Goal: Information Seeking & Learning: Learn about a topic

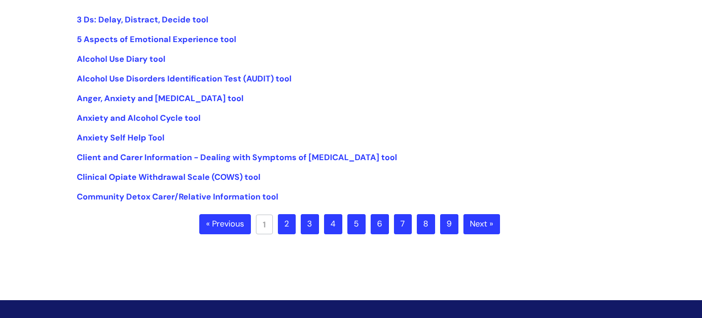
scroll to position [234, 0]
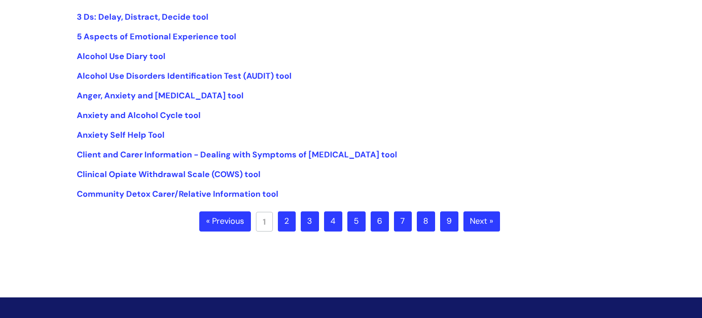
click at [285, 221] on link "2" at bounding box center [287, 221] width 18 height 20
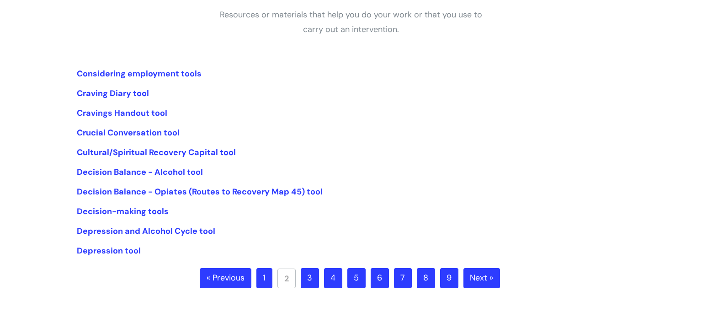
scroll to position [180, 0]
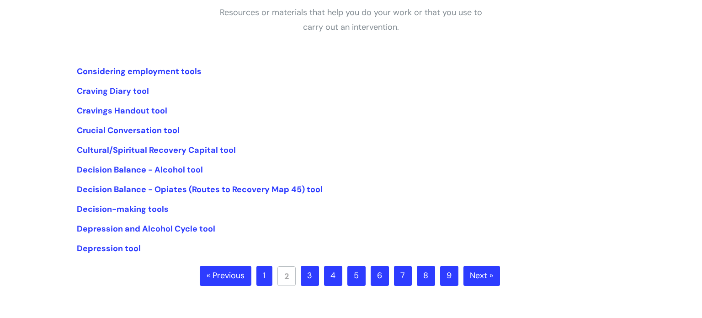
click at [310, 276] on link "3" at bounding box center [310, 276] width 18 height 20
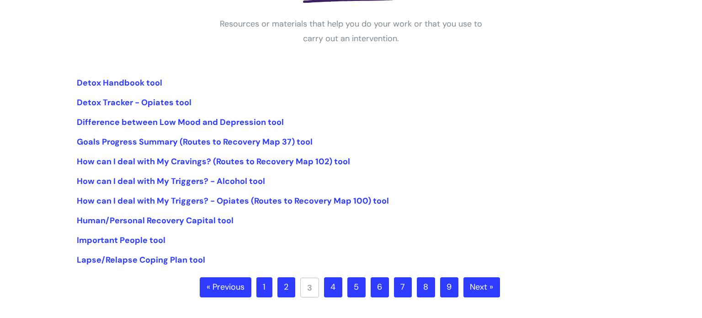
scroll to position [169, 0]
click at [332, 290] on link "4" at bounding box center [333, 286] width 18 height 20
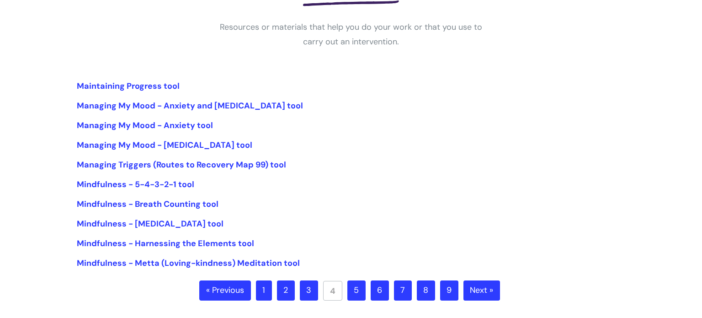
scroll to position [166, 0]
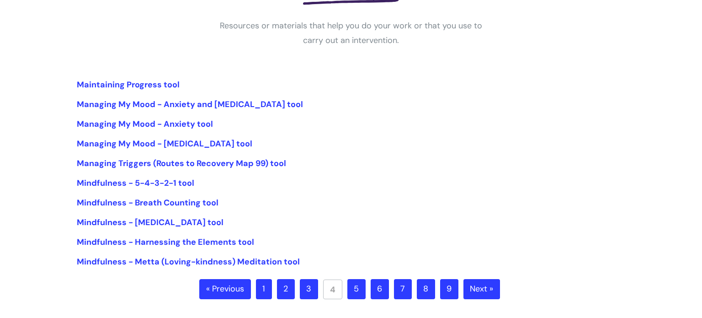
click at [357, 286] on link "5" at bounding box center [356, 289] width 18 height 20
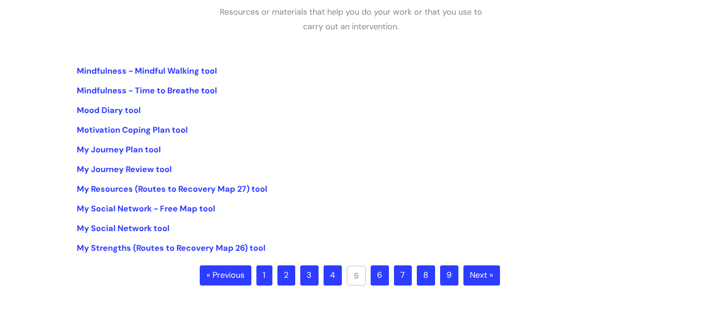
scroll to position [181, 0]
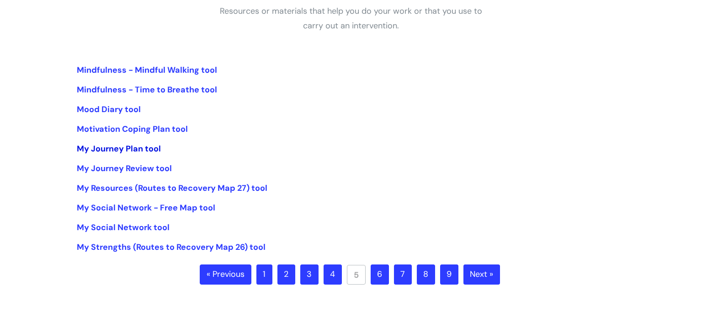
click at [150, 146] on link "My Journey Plan tool" at bounding box center [119, 148] width 84 height 11
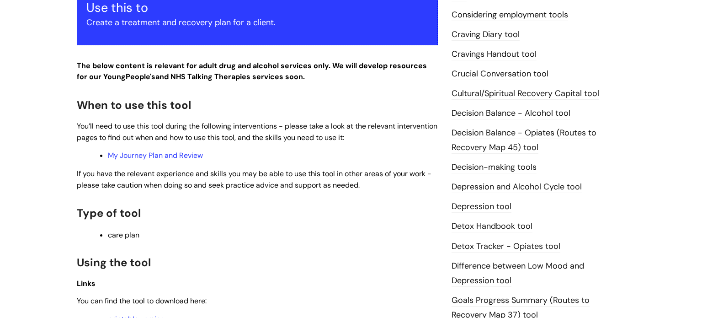
scroll to position [367, 0]
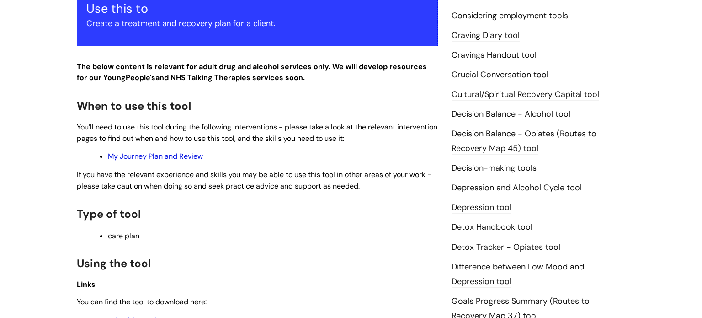
click at [139, 156] on link "My Journey Plan and Review" at bounding box center [155, 156] width 95 height 10
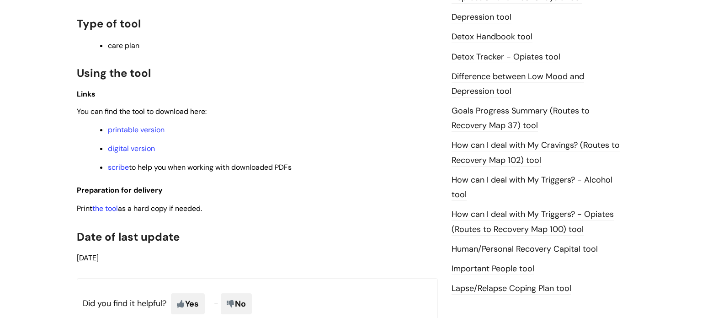
scroll to position [556, 0]
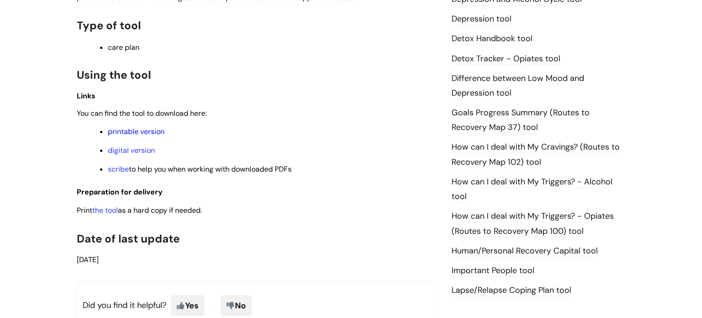
click at [140, 134] on link "printable version" at bounding box center [136, 132] width 57 height 10
click at [140, 154] on link "digital version" at bounding box center [131, 150] width 47 height 10
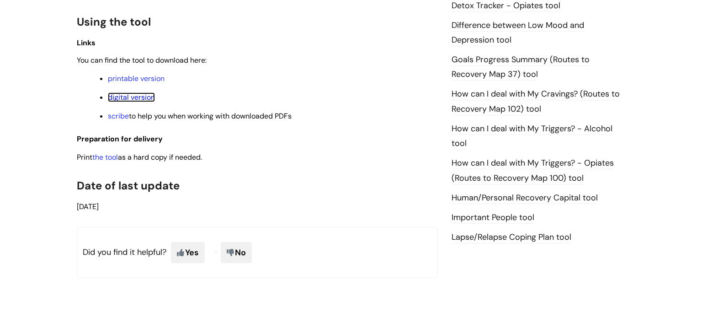
scroll to position [626, 0]
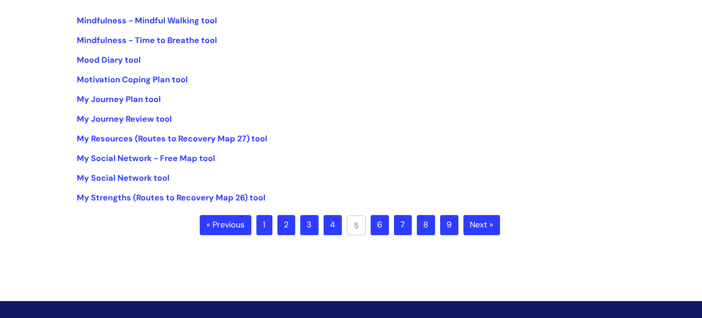
scroll to position [231, 0]
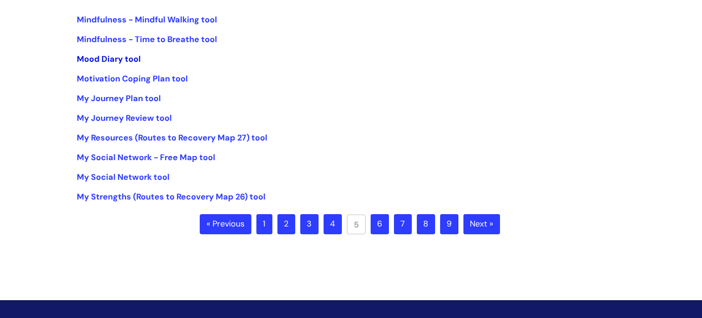
click at [114, 58] on link "Mood Diary tool" at bounding box center [109, 58] width 64 height 11
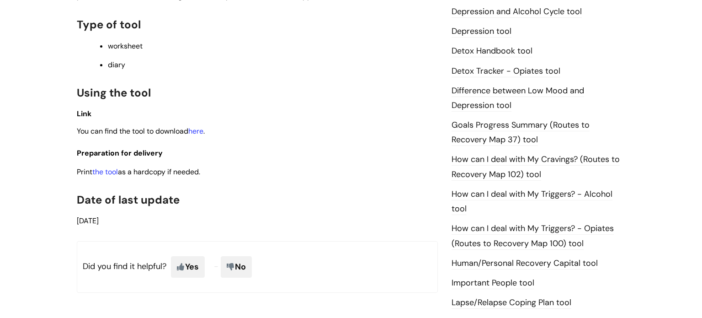
scroll to position [546, 0]
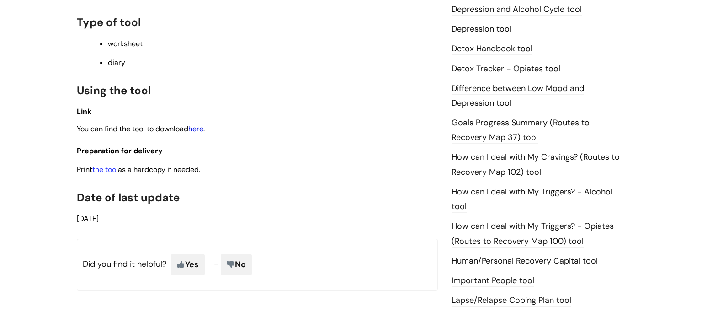
click at [199, 133] on link "here" at bounding box center [195, 129] width 15 height 10
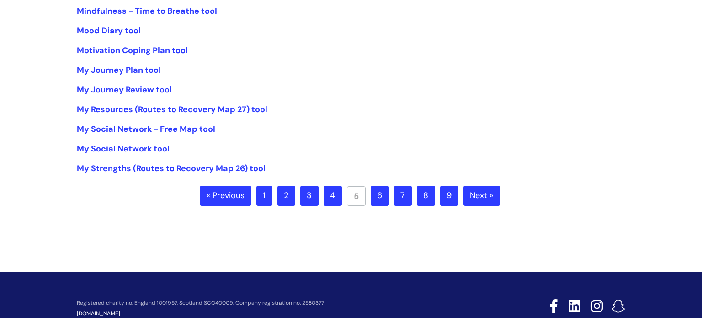
scroll to position [260, 0]
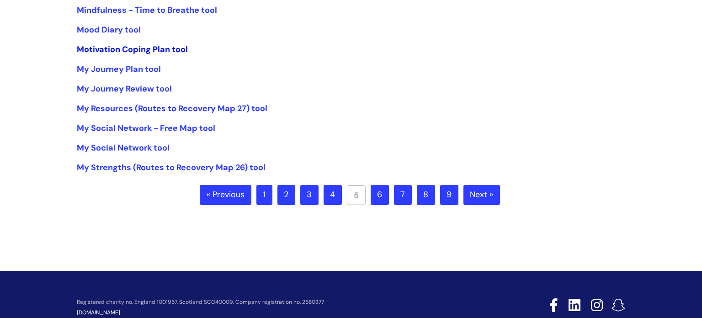
click at [161, 50] on link "Motivation Coping Plan tool" at bounding box center [132, 49] width 111 height 11
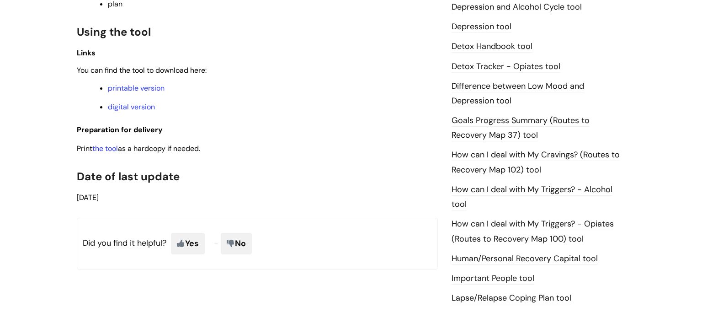
scroll to position [551, 0]
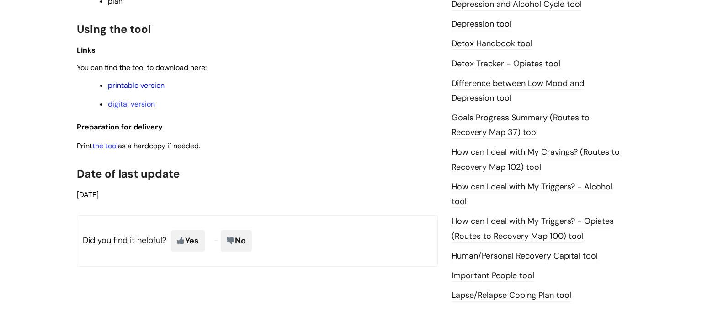
click at [153, 90] on link "printable version" at bounding box center [136, 85] width 57 height 10
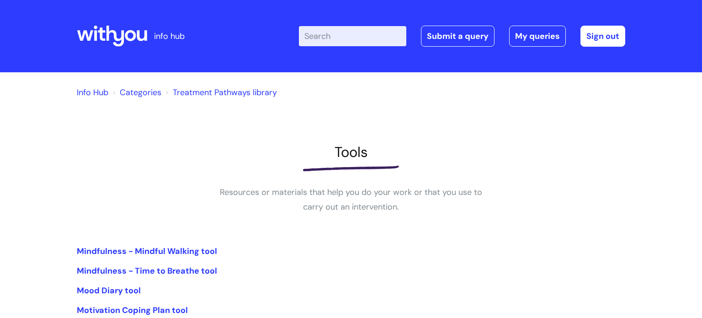
scroll to position [260, 0]
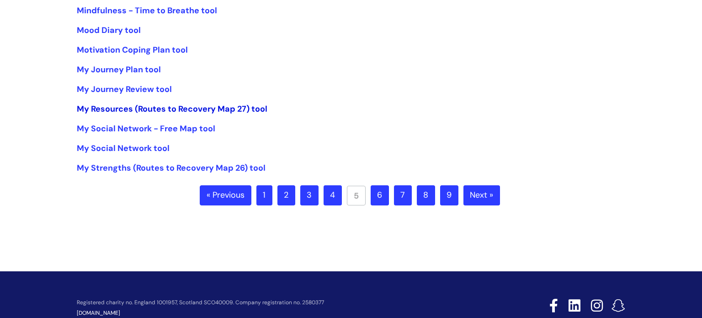
click at [112, 109] on link "My Resources (Routes to Recovery Map 27) tool" at bounding box center [172, 108] width 191 height 11
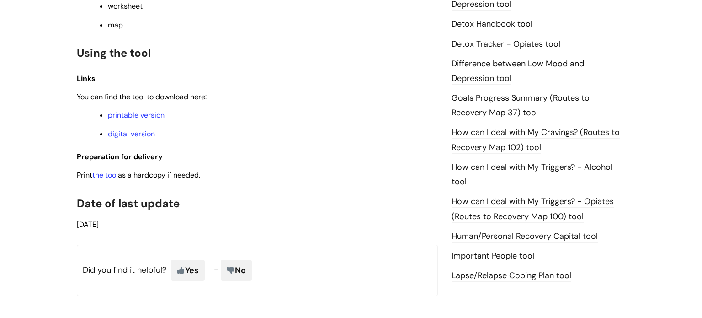
scroll to position [570, 0]
click at [127, 120] on link "printable version" at bounding box center [136, 115] width 57 height 10
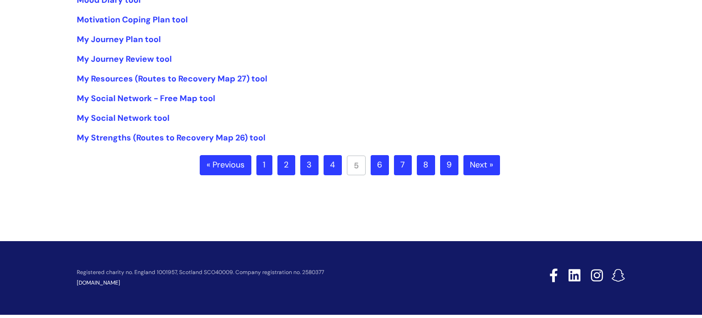
scroll to position [291, 0]
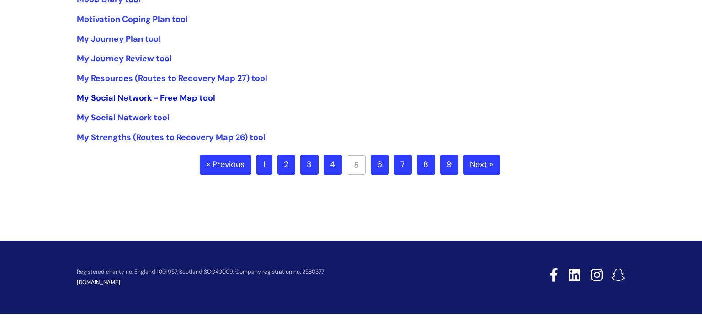
click at [133, 99] on link "My Social Network - Free Map tool" at bounding box center [146, 97] width 138 height 11
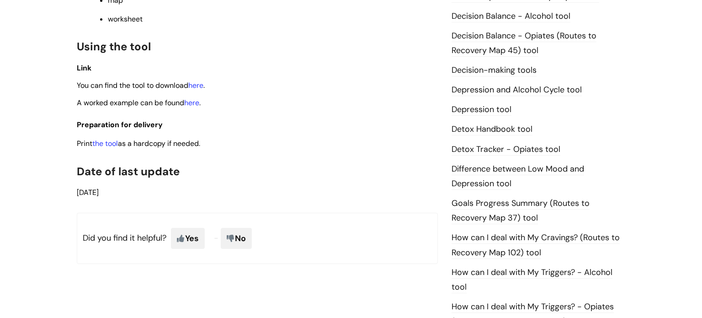
scroll to position [466, 0]
click at [197, 89] on link "here" at bounding box center [195, 85] width 15 height 10
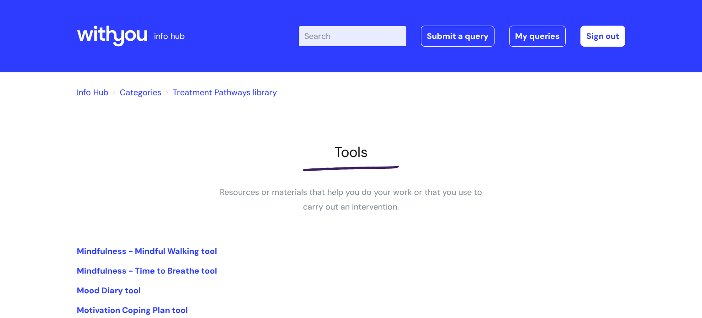
scroll to position [291, 0]
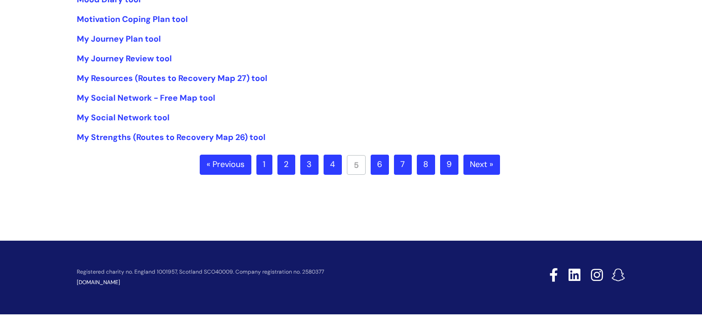
click at [379, 166] on link "6" at bounding box center [380, 164] width 18 height 20
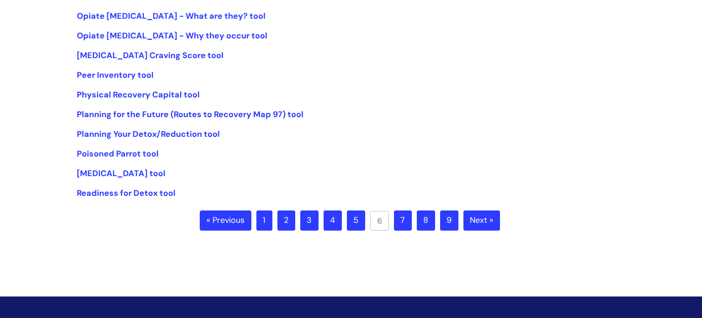
scroll to position [236, 0]
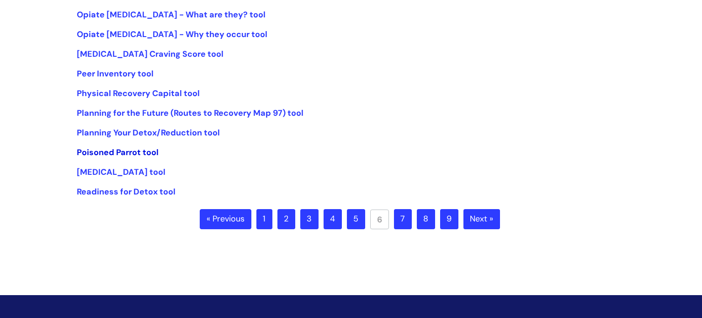
click at [123, 151] on link "Poisoned Parrot tool" at bounding box center [118, 152] width 82 height 11
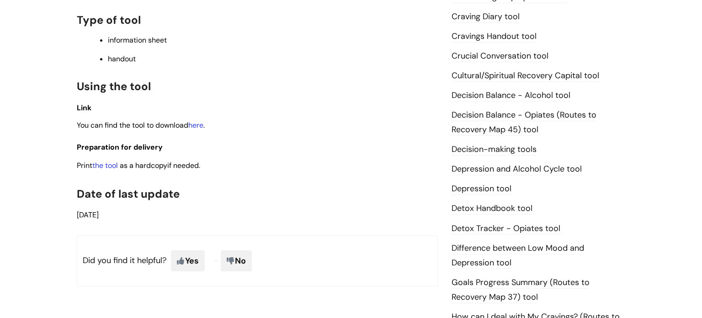
scroll to position [389, 0]
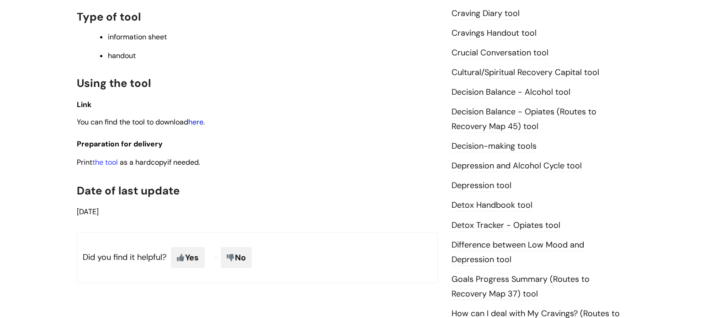
click at [202, 126] on link "here" at bounding box center [195, 122] width 15 height 10
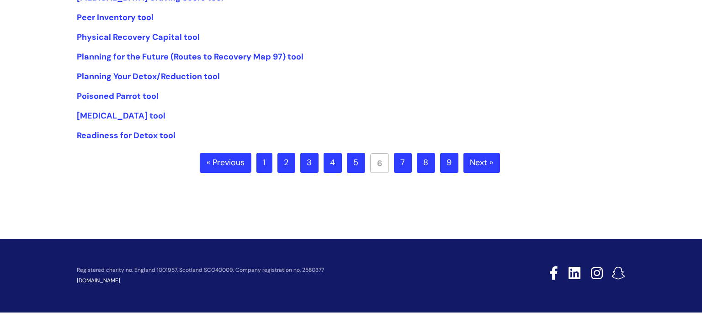
scroll to position [302, 0]
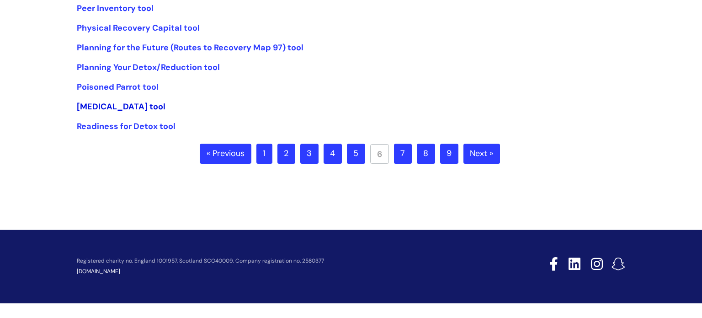
click at [165, 104] on link "[MEDICAL_DATA] tool" at bounding box center [121, 106] width 89 height 11
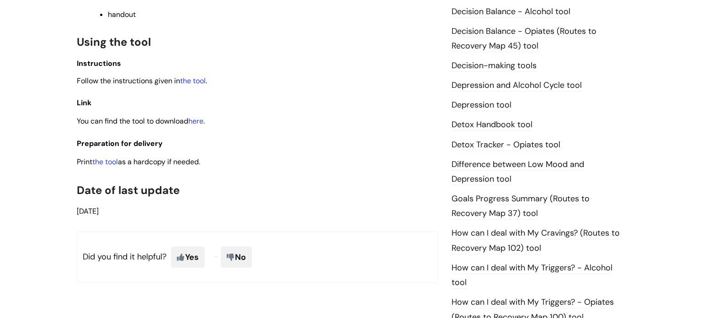
scroll to position [470, 0]
click at [200, 124] on link "here" at bounding box center [195, 121] width 15 height 10
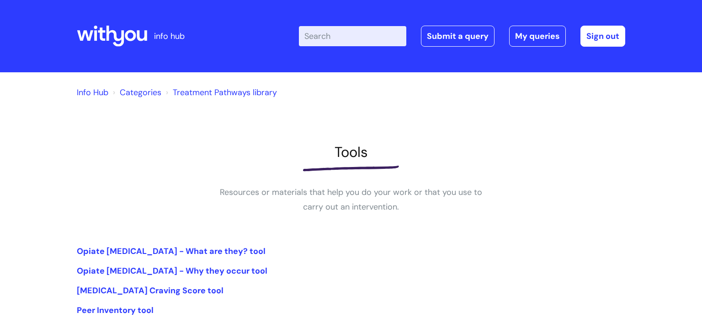
scroll to position [302, 0]
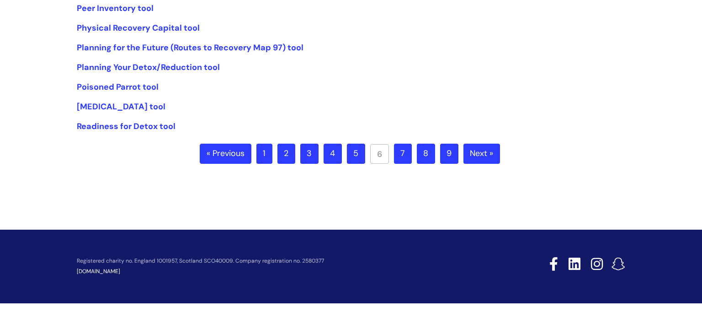
click at [405, 150] on link "7" at bounding box center [403, 153] width 18 height 20
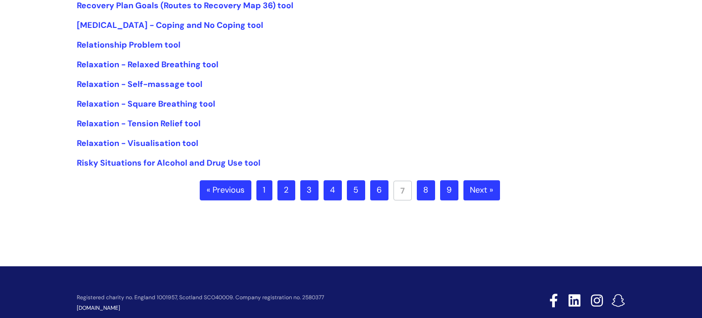
scroll to position [267, 0]
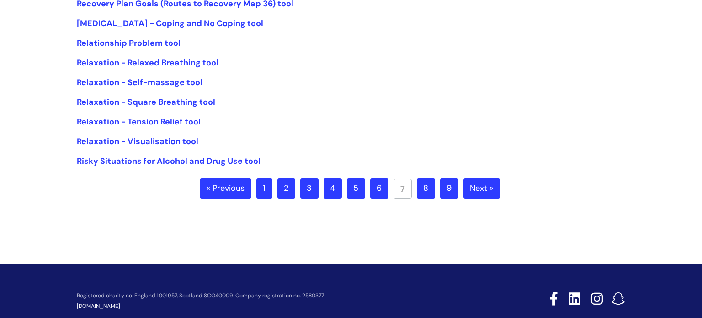
click at [425, 186] on link "8" at bounding box center [426, 188] width 18 height 20
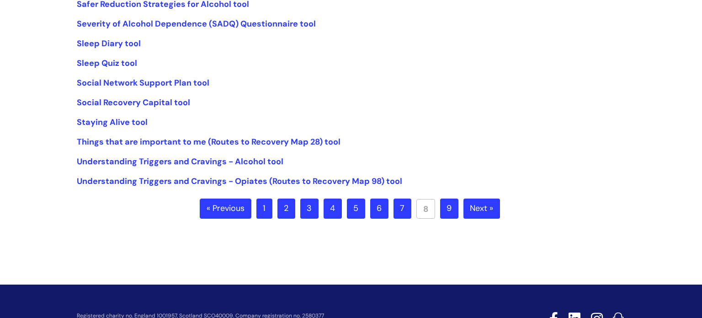
scroll to position [249, 0]
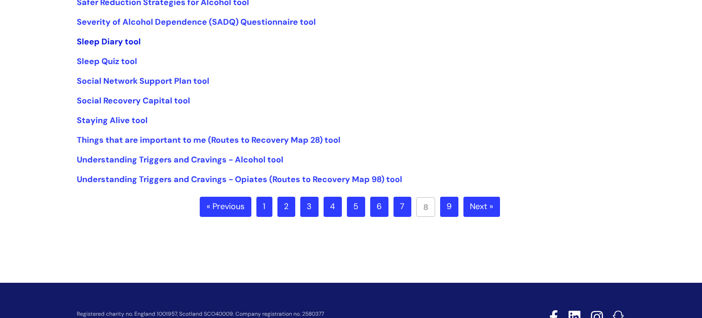
click at [113, 43] on link "Sleep Diary tool" at bounding box center [109, 41] width 64 height 11
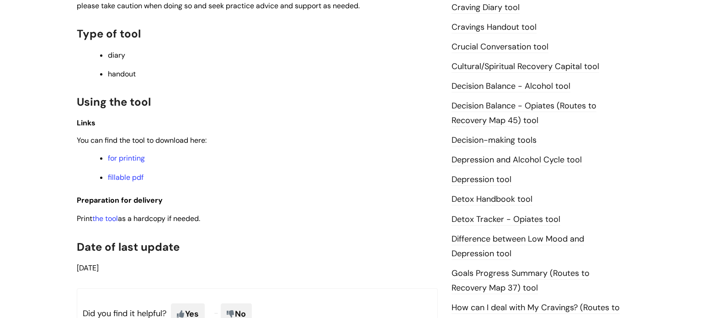
scroll to position [397, 0]
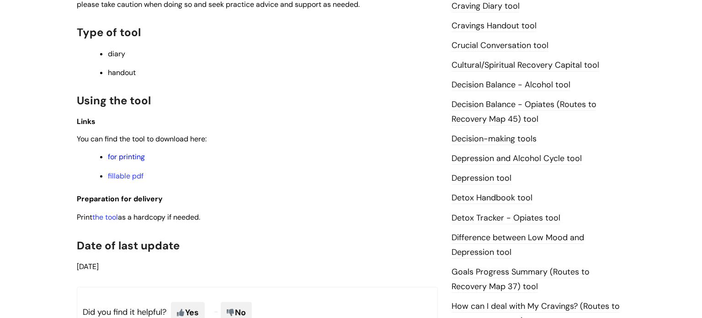
click at [121, 161] on link "for printing" at bounding box center [126, 157] width 37 height 10
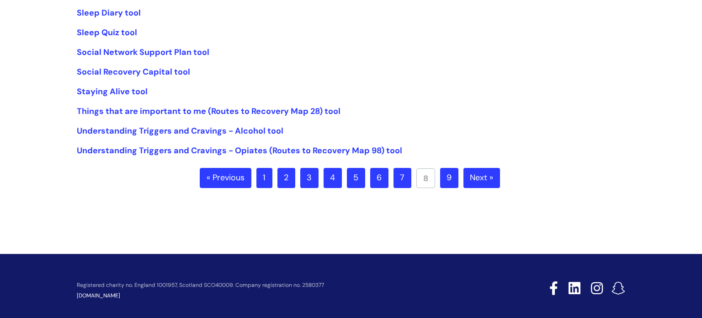
scroll to position [281, 0]
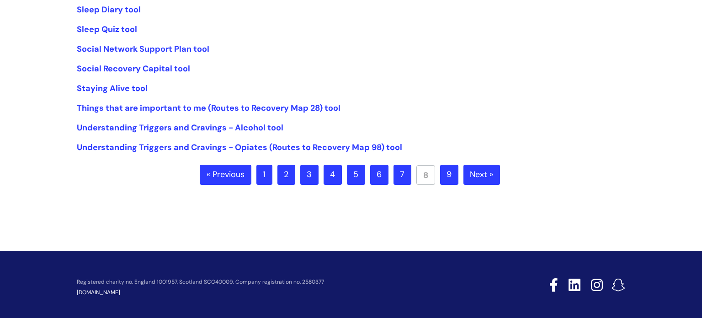
click at [447, 180] on link "9" at bounding box center [449, 175] width 18 height 20
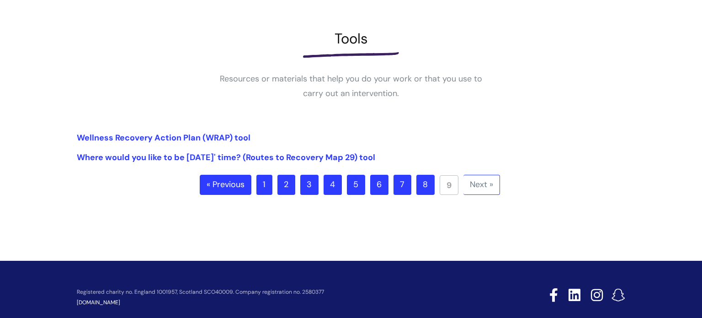
scroll to position [114, 0]
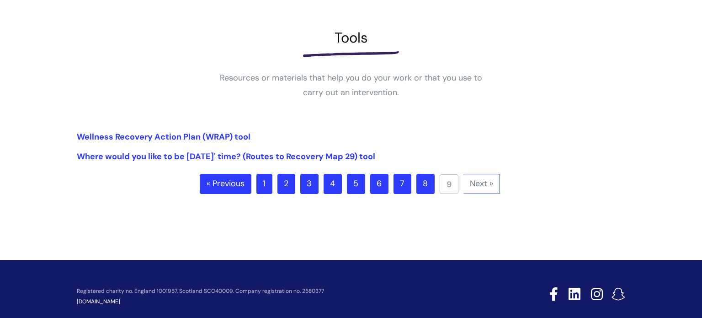
click at [311, 184] on link "3" at bounding box center [309, 184] width 18 height 20
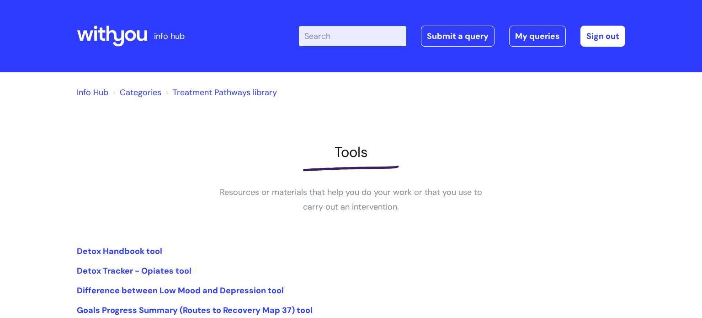
click at [149, 92] on link "Categories" at bounding box center [141, 92] width 42 height 11
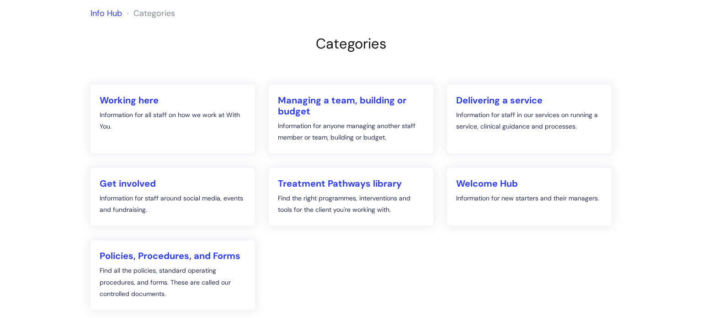
scroll to position [89, 0]
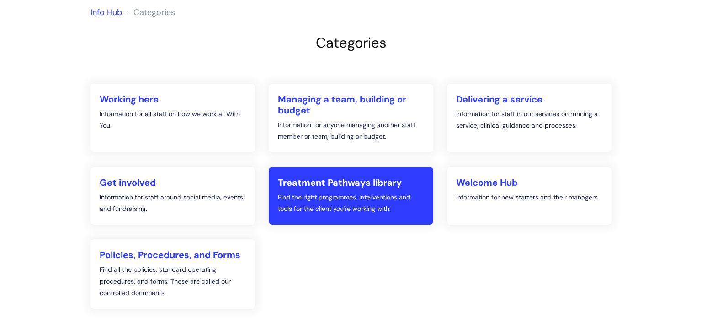
click at [330, 187] on h2 "Treatment Pathways library" at bounding box center [351, 182] width 146 height 11
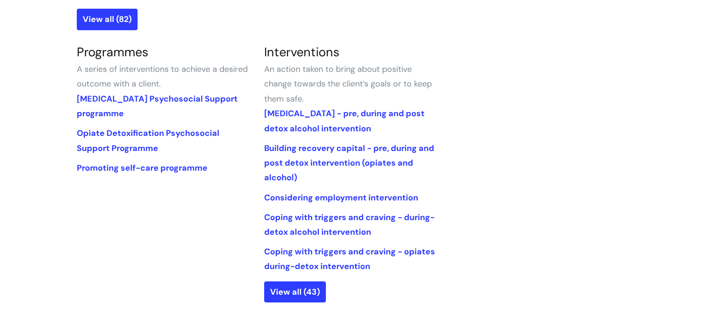
scroll to position [419, 0]
